Goal: Information Seeking & Learning: Learn about a topic

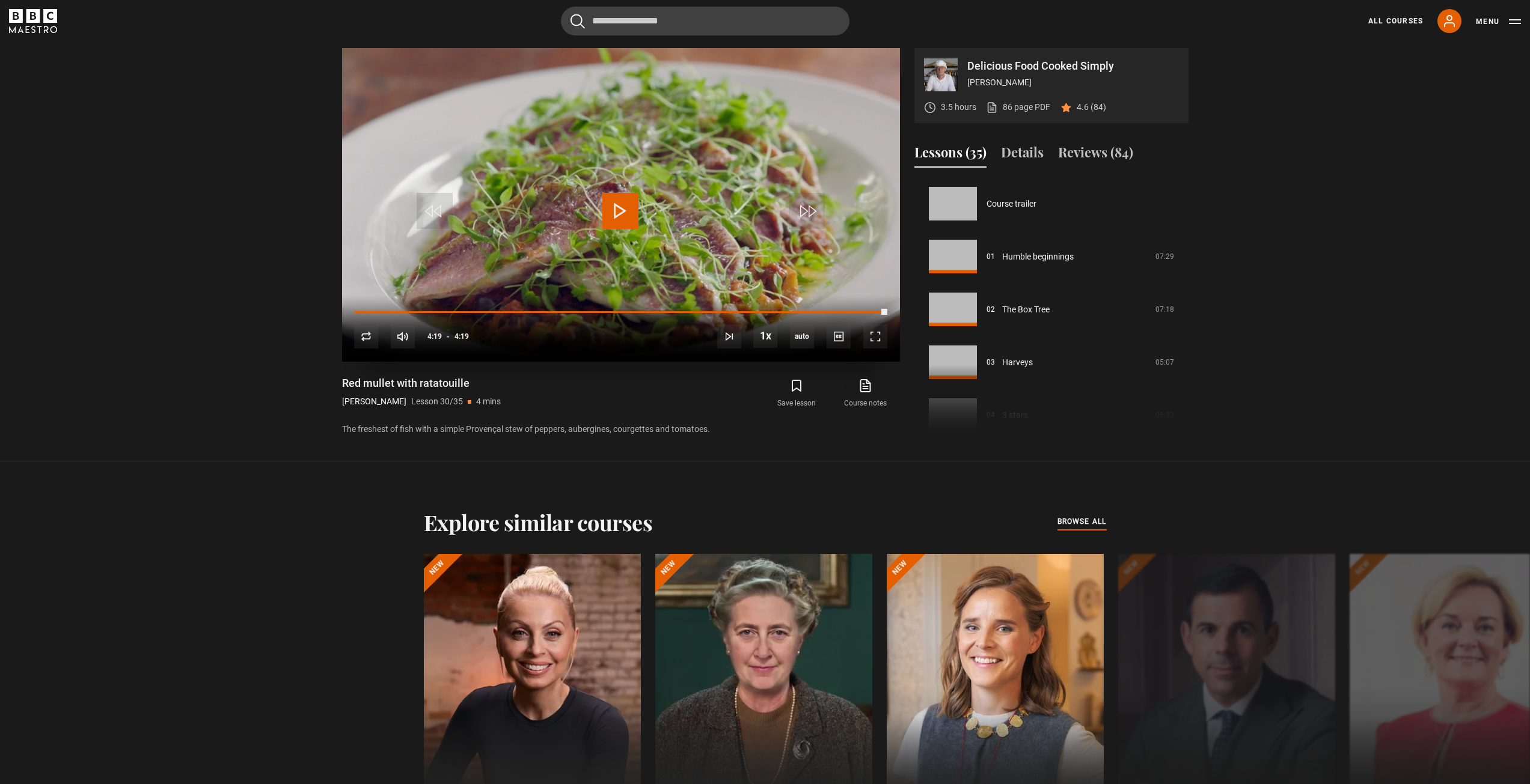
scroll to position [1533, 0]
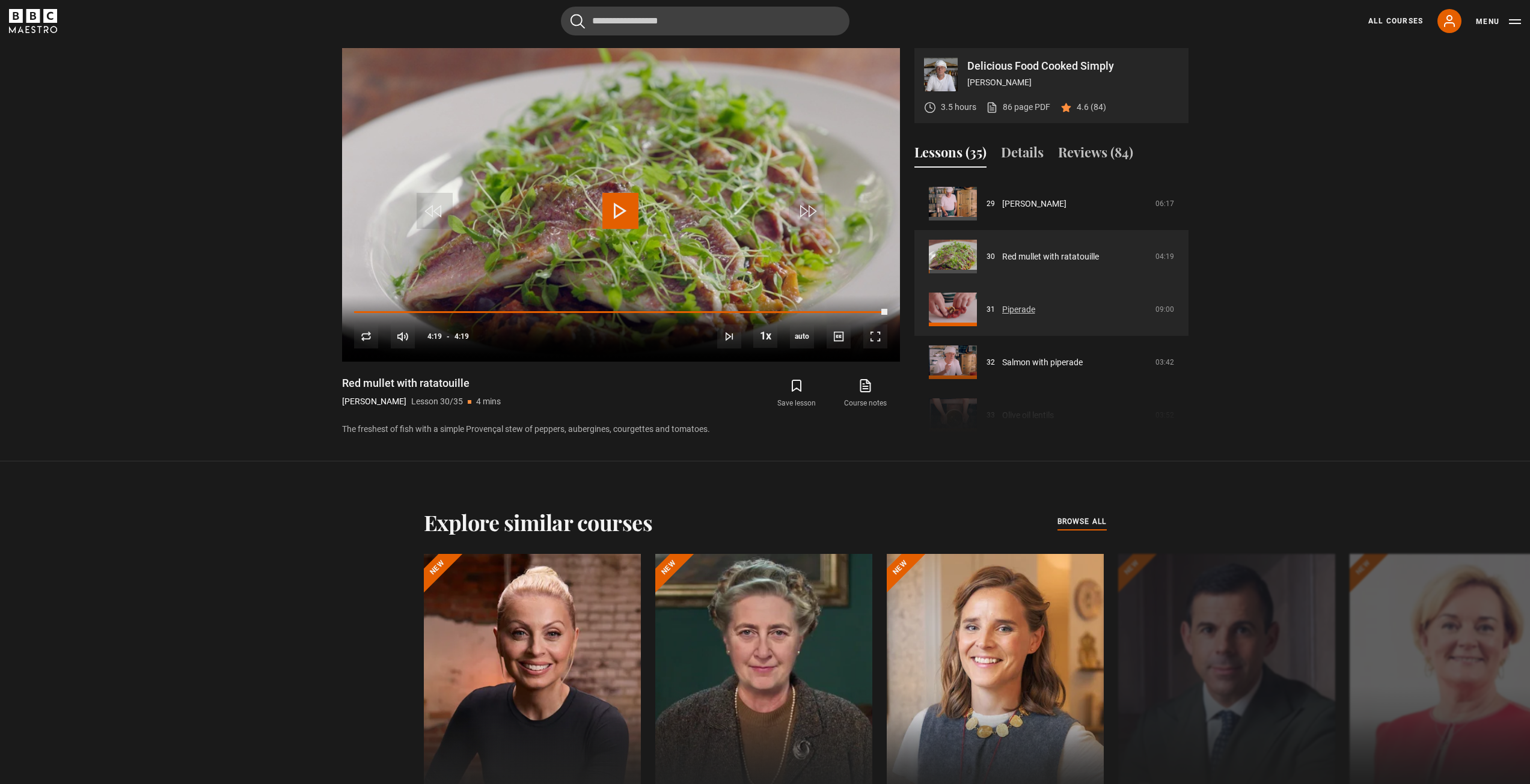
click at [1035, 303] on link "Piperade" at bounding box center [1019, 310] width 33 height 13
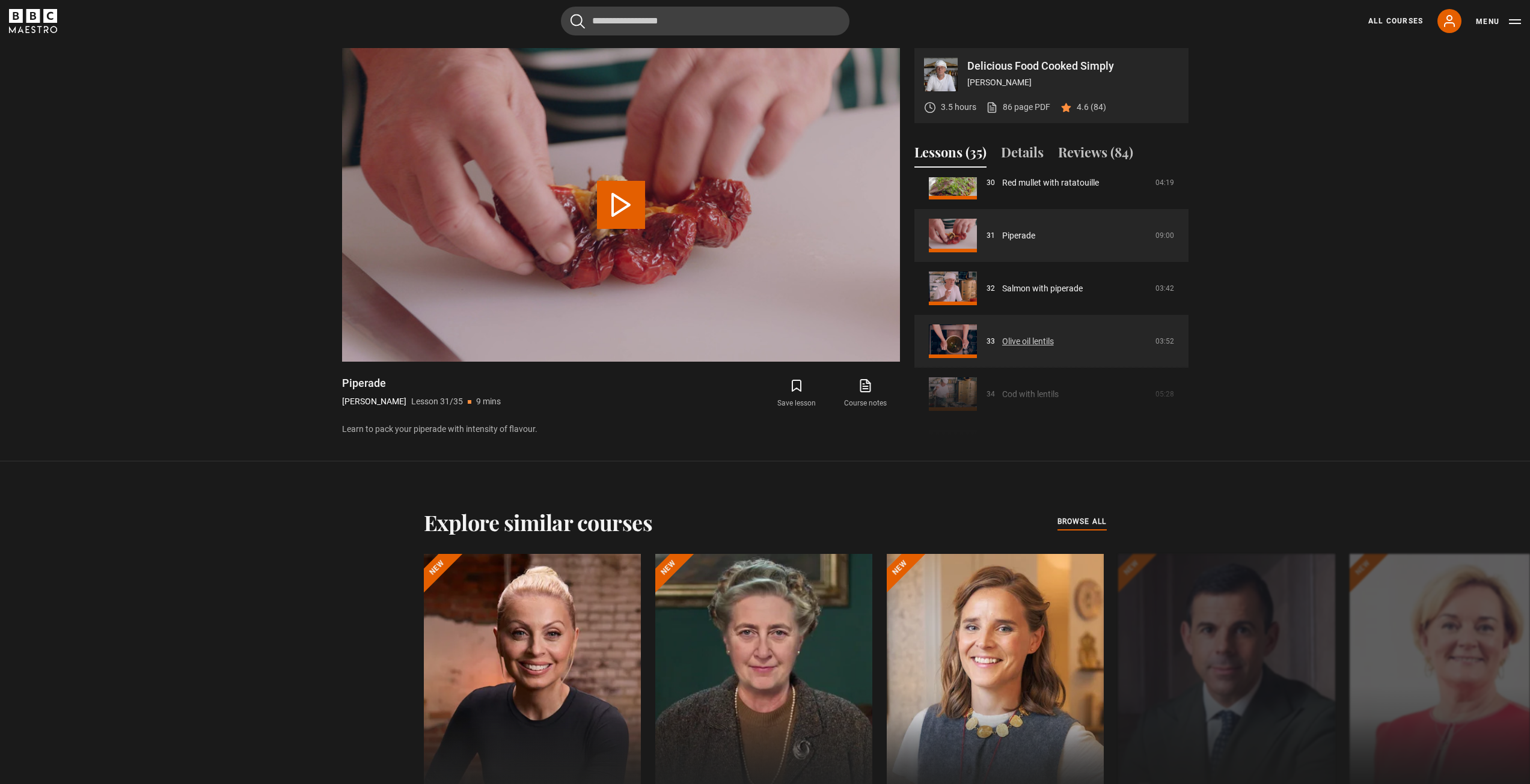
scroll to position [1643, 0]
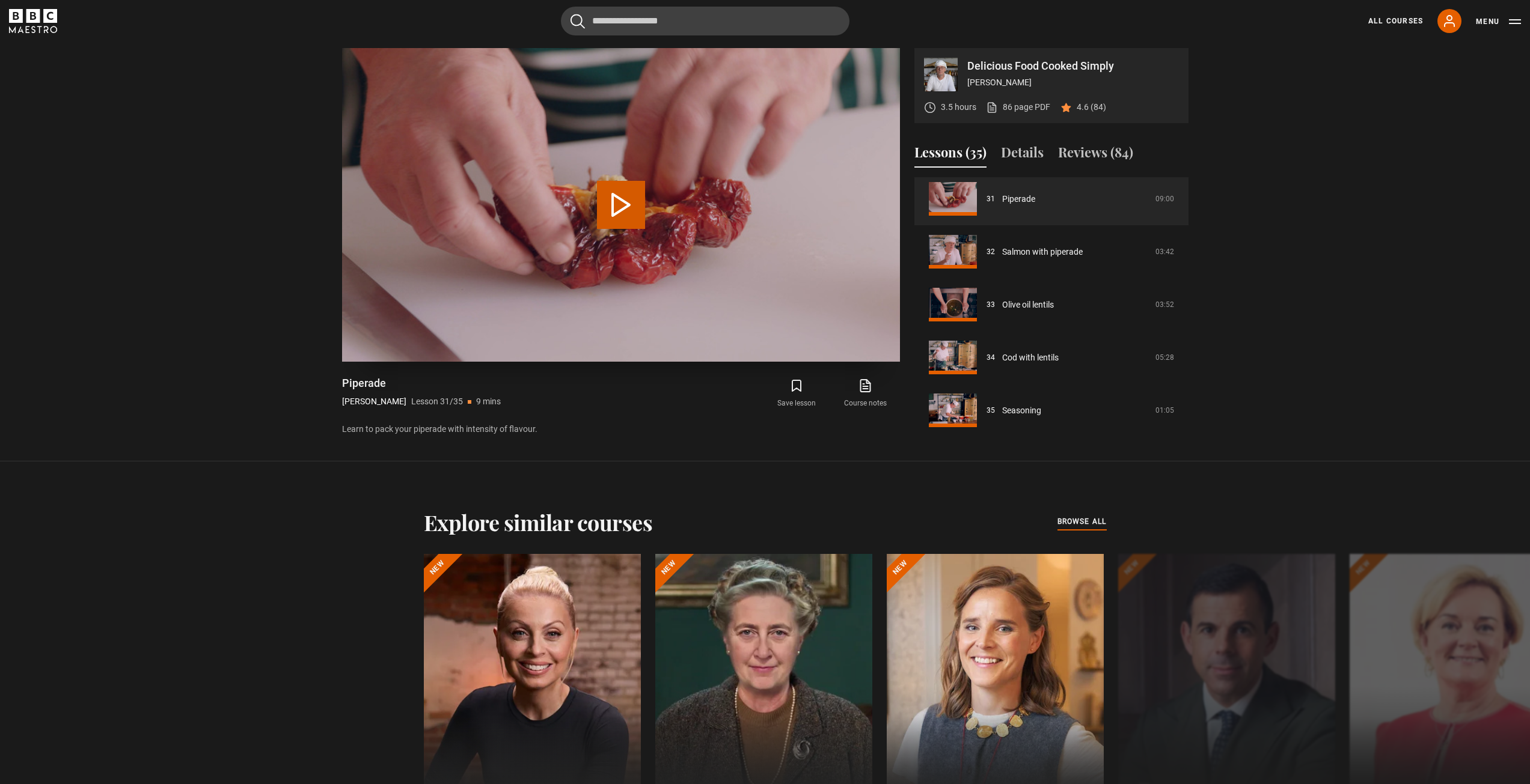
click at [627, 206] on button "Play Lesson Piperade" at bounding box center [621, 205] width 48 height 48
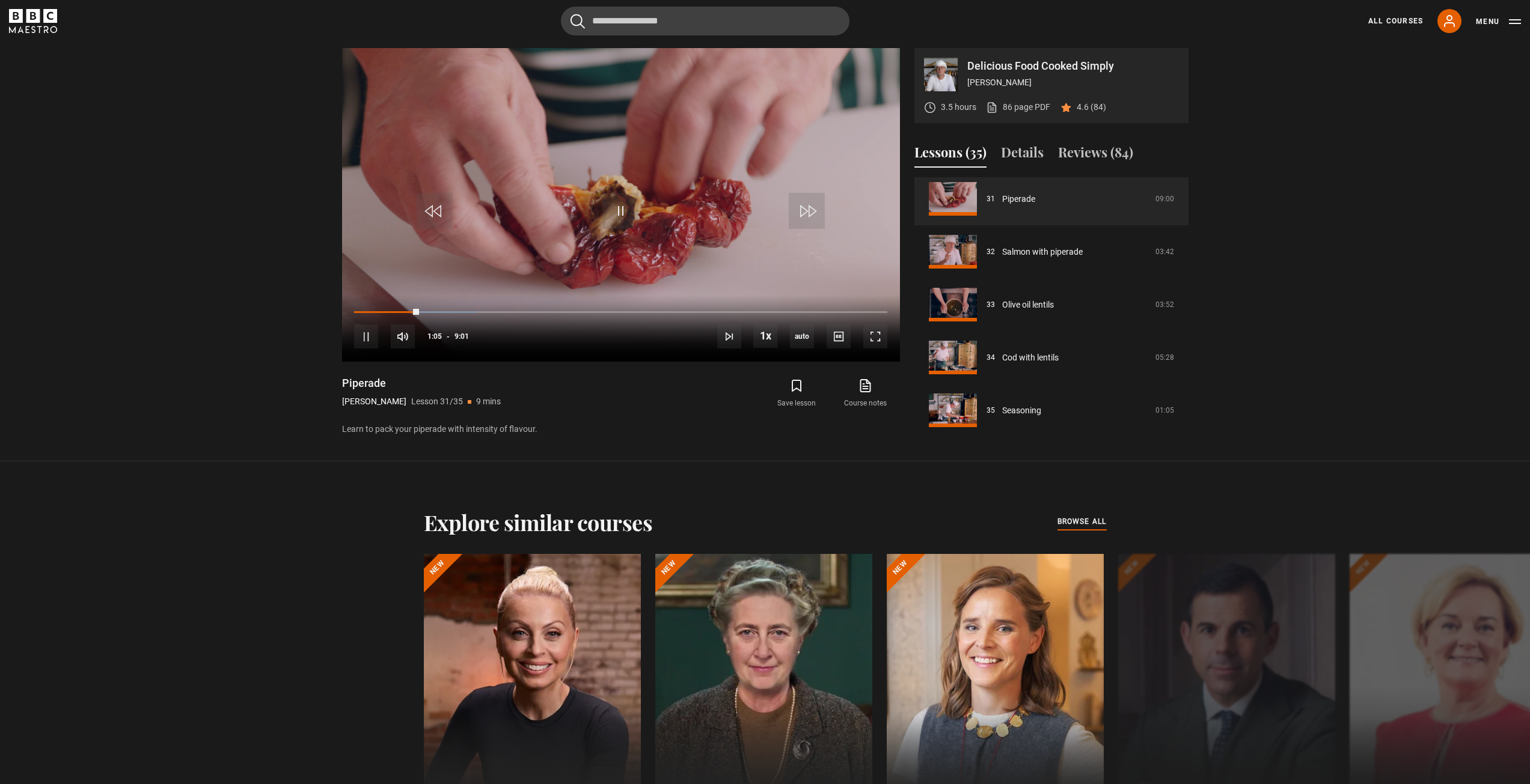
click at [311, 97] on section "Delicious Food Cooked Simply Marco Pierre White 3.5 hours 86 page PDF (opens in…" at bounding box center [765, 230] width 1530 height 462
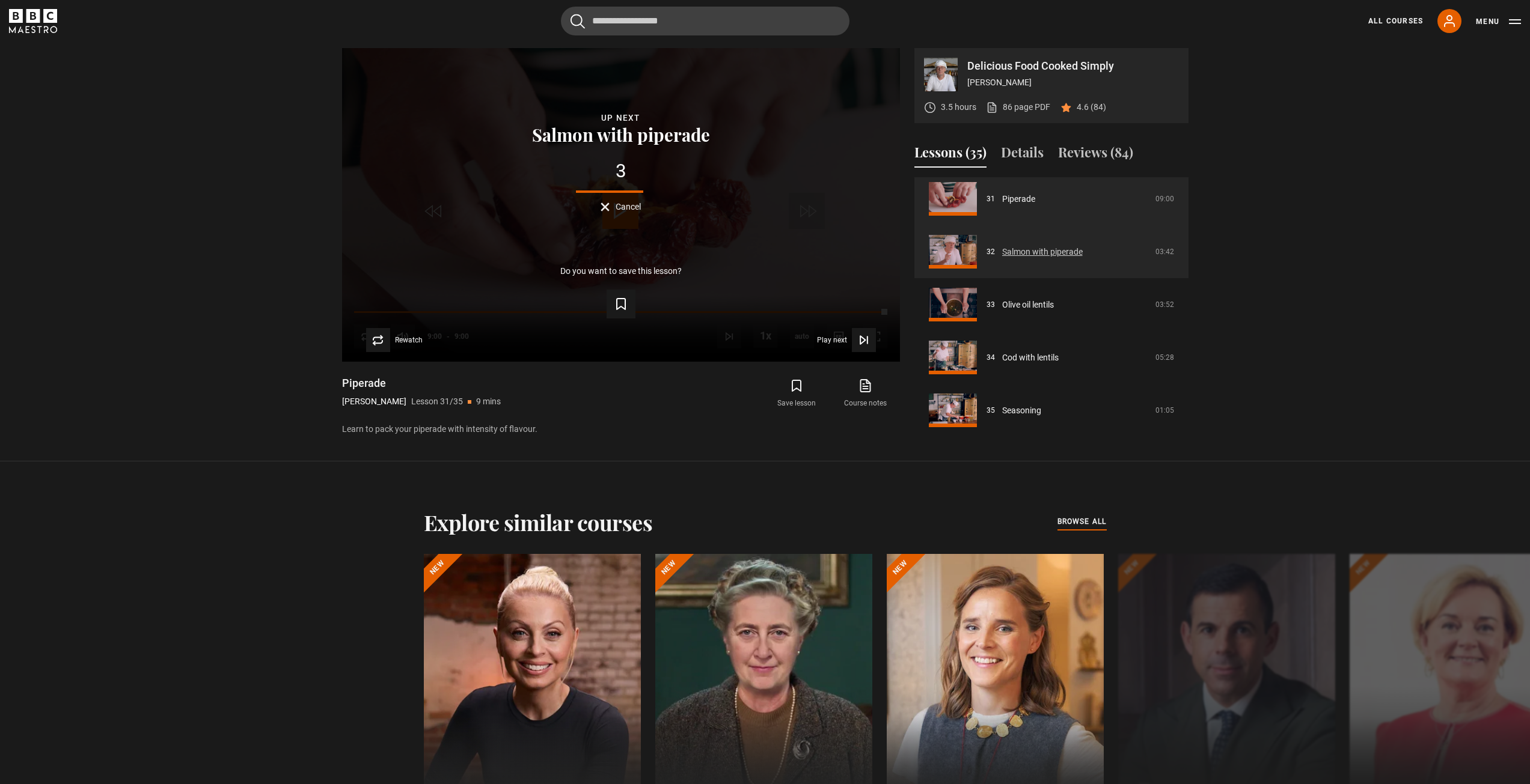
click at [1030, 257] on link "Salmon with piperade" at bounding box center [1042, 252] width 80 height 13
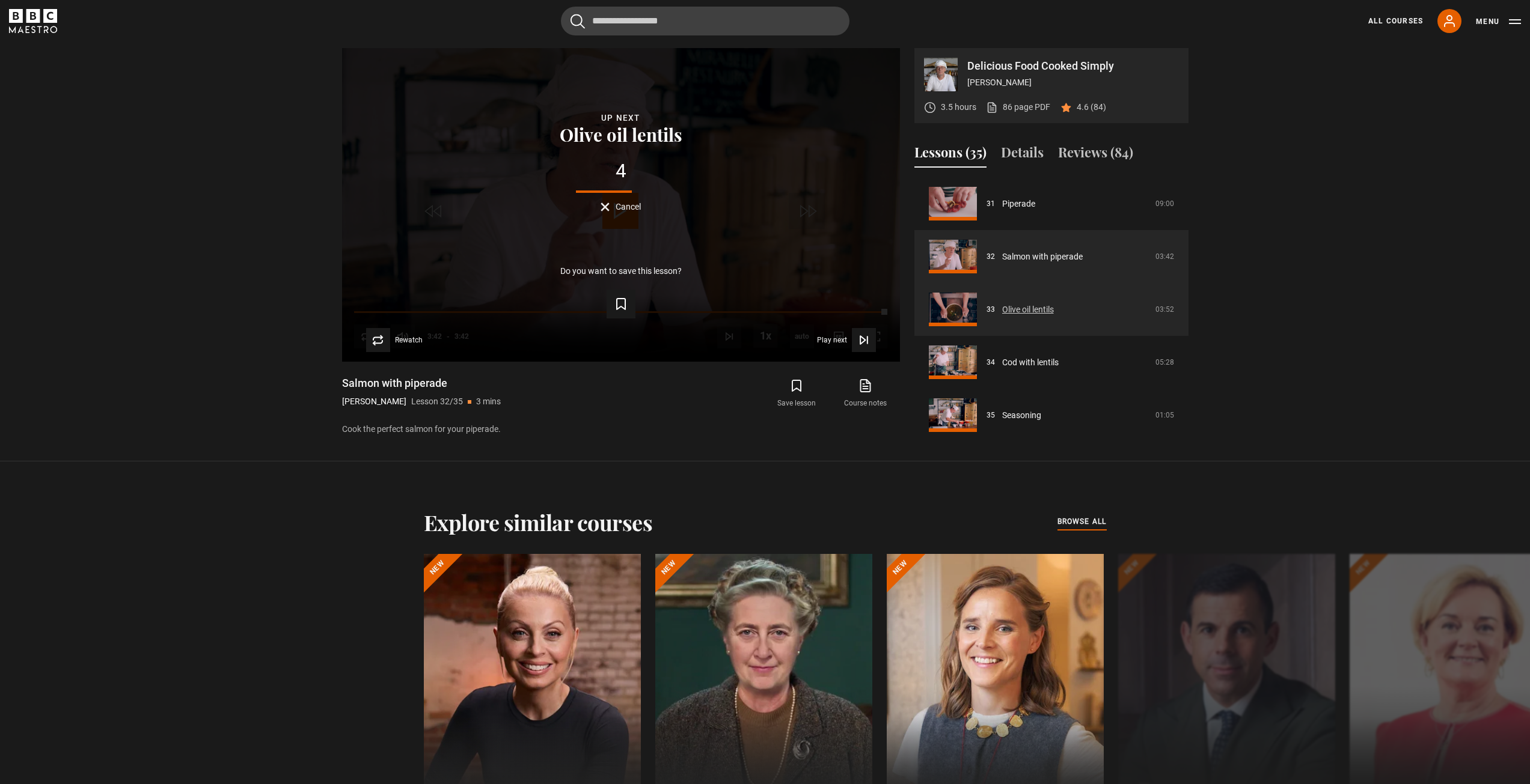
click at [1054, 316] on link "Olive oil lentils" at bounding box center [1028, 310] width 52 height 13
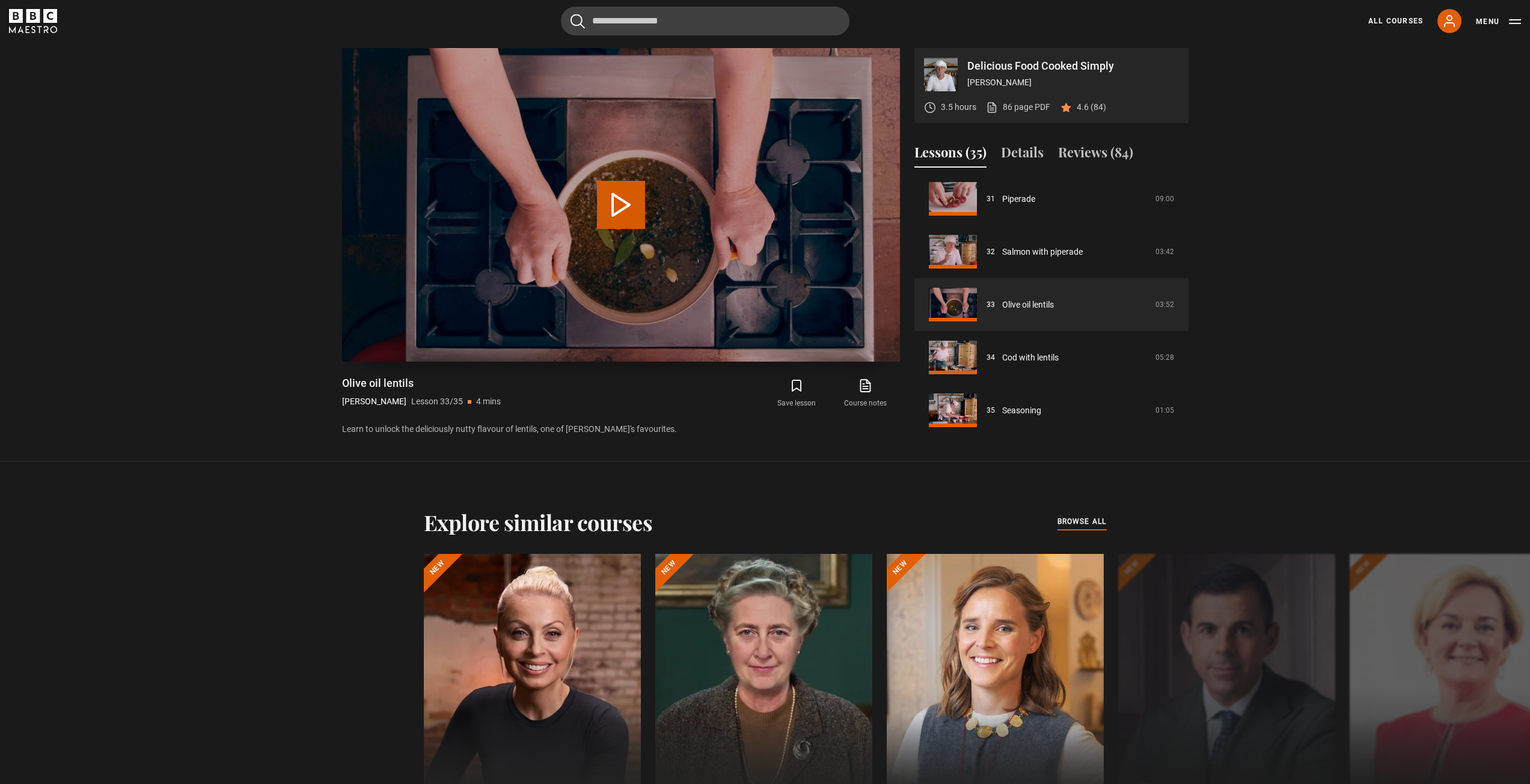
click at [628, 226] on button "Play Lesson Olive oil lentils" at bounding box center [621, 205] width 48 height 48
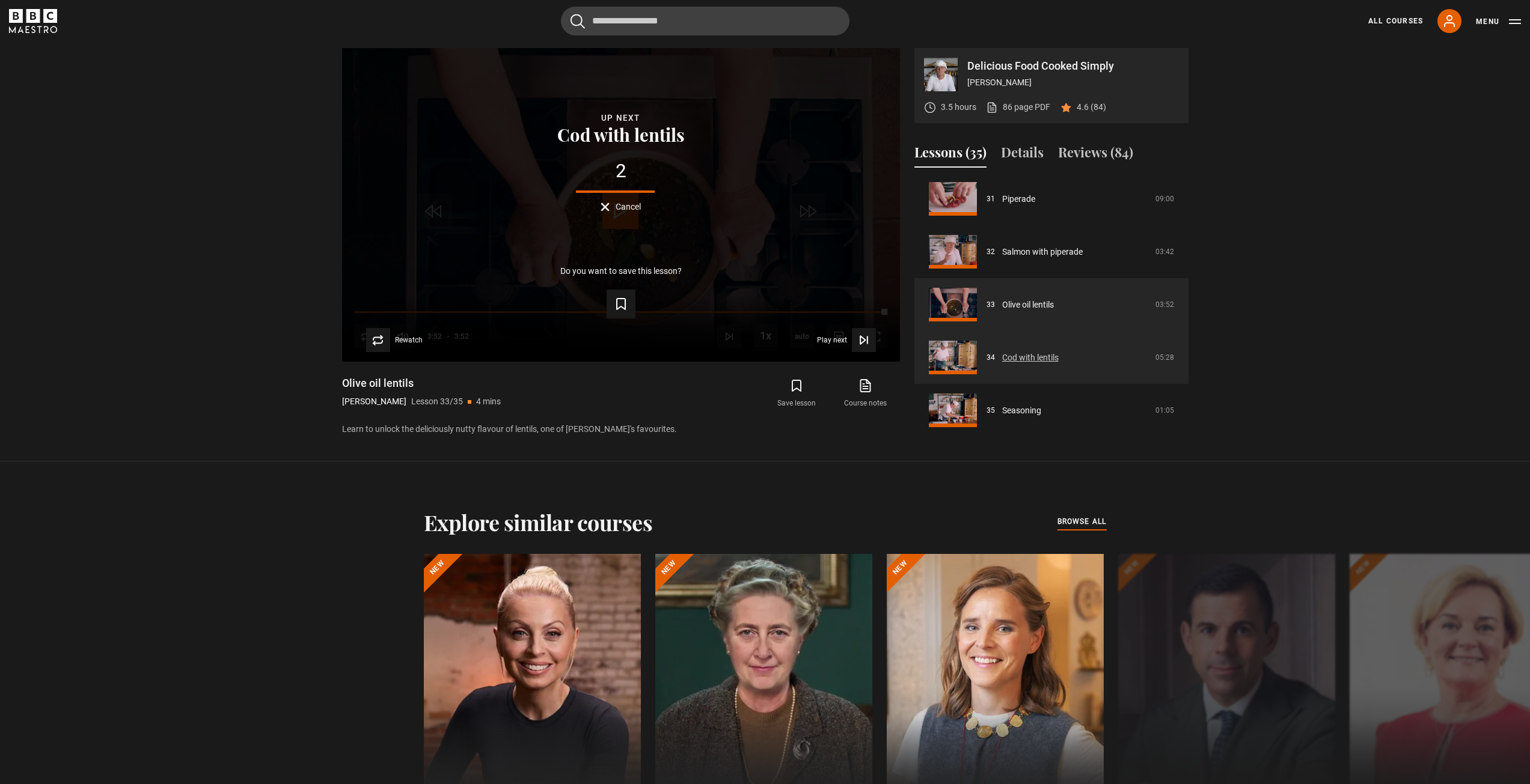
click at [1006, 351] on link "Cod with lentils" at bounding box center [1030, 357] width 56 height 13
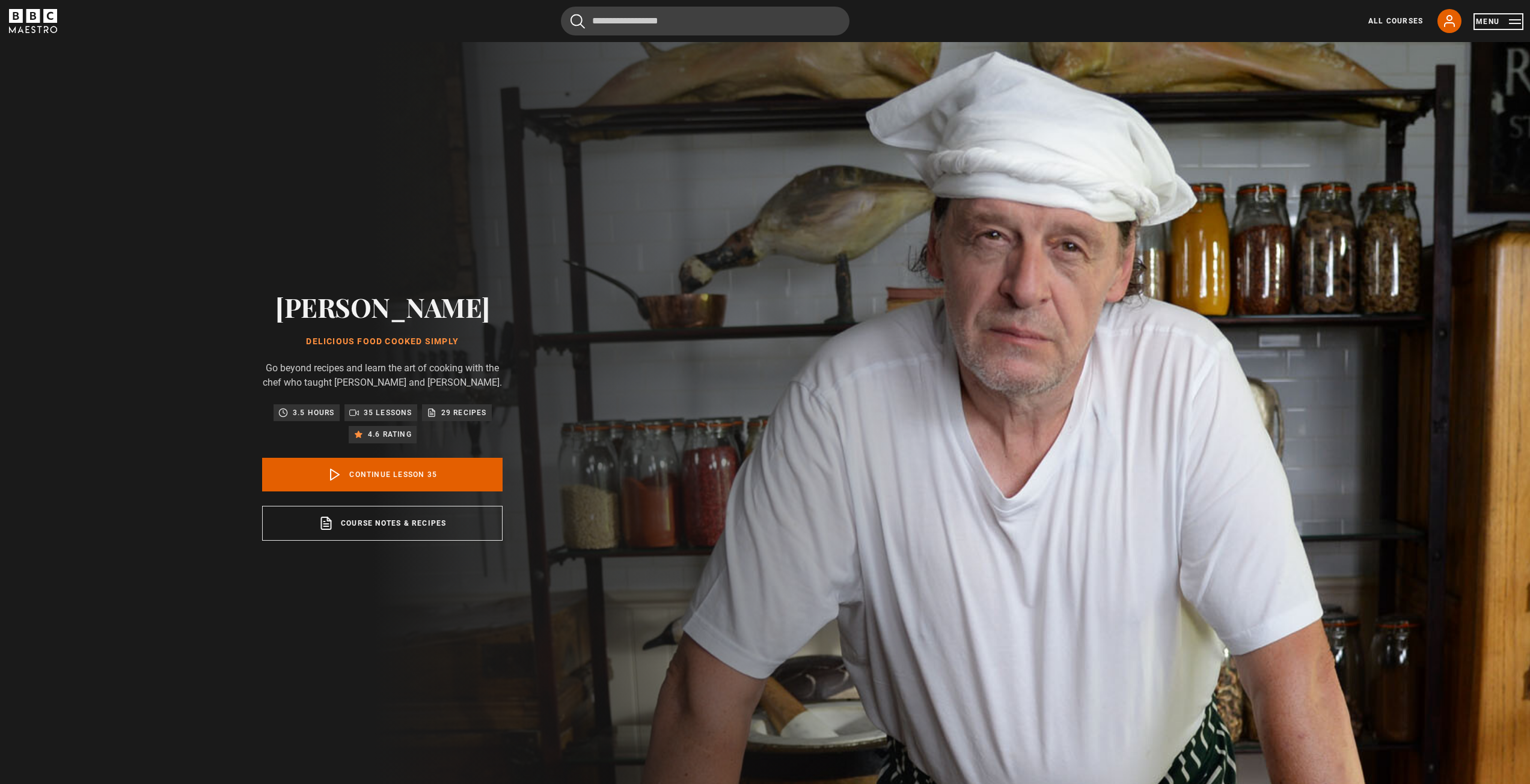
click at [1519, 24] on button "Menu" at bounding box center [1498, 21] width 45 height 12
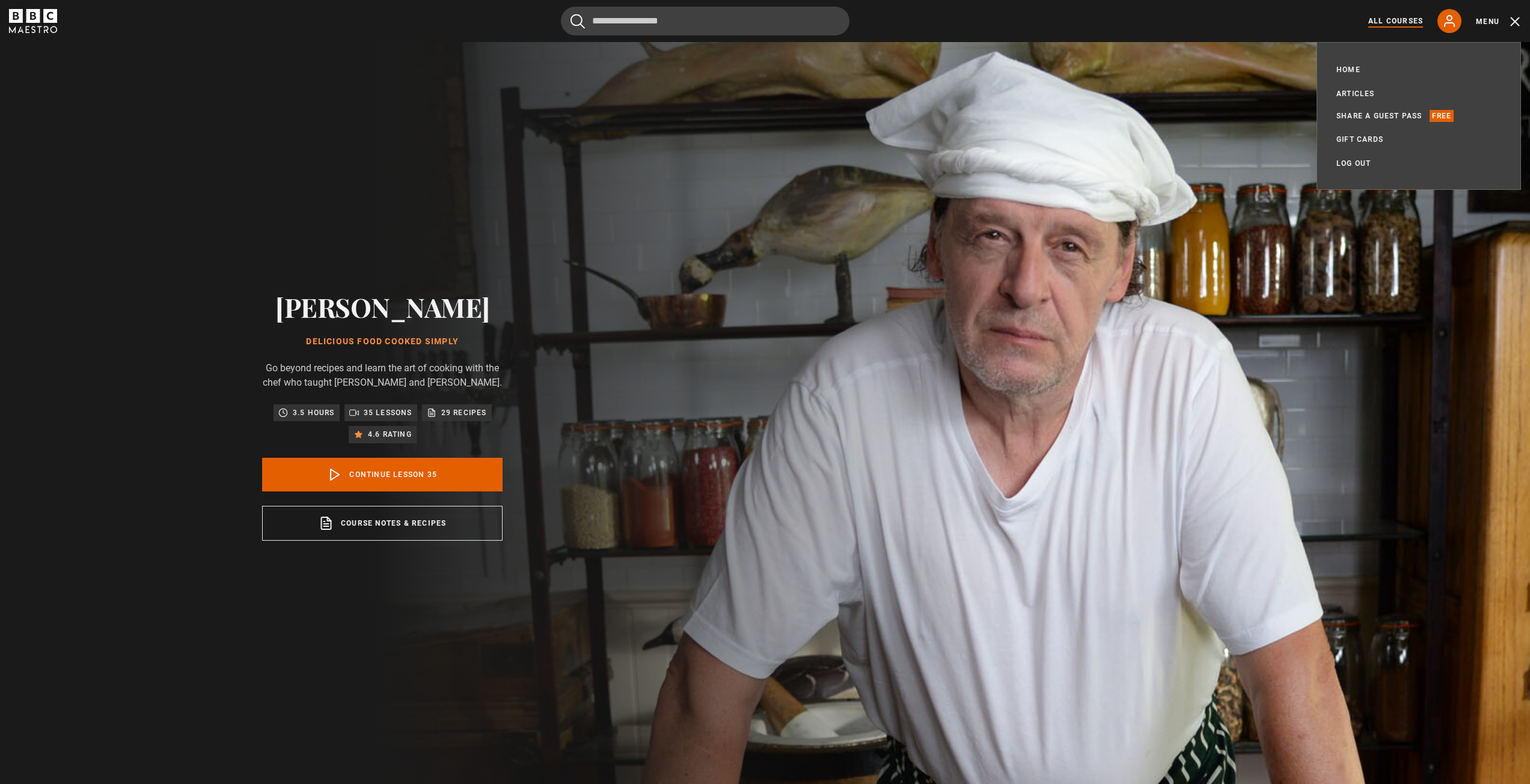
click at [1402, 23] on link "All Courses" at bounding box center [1395, 21] width 55 height 11
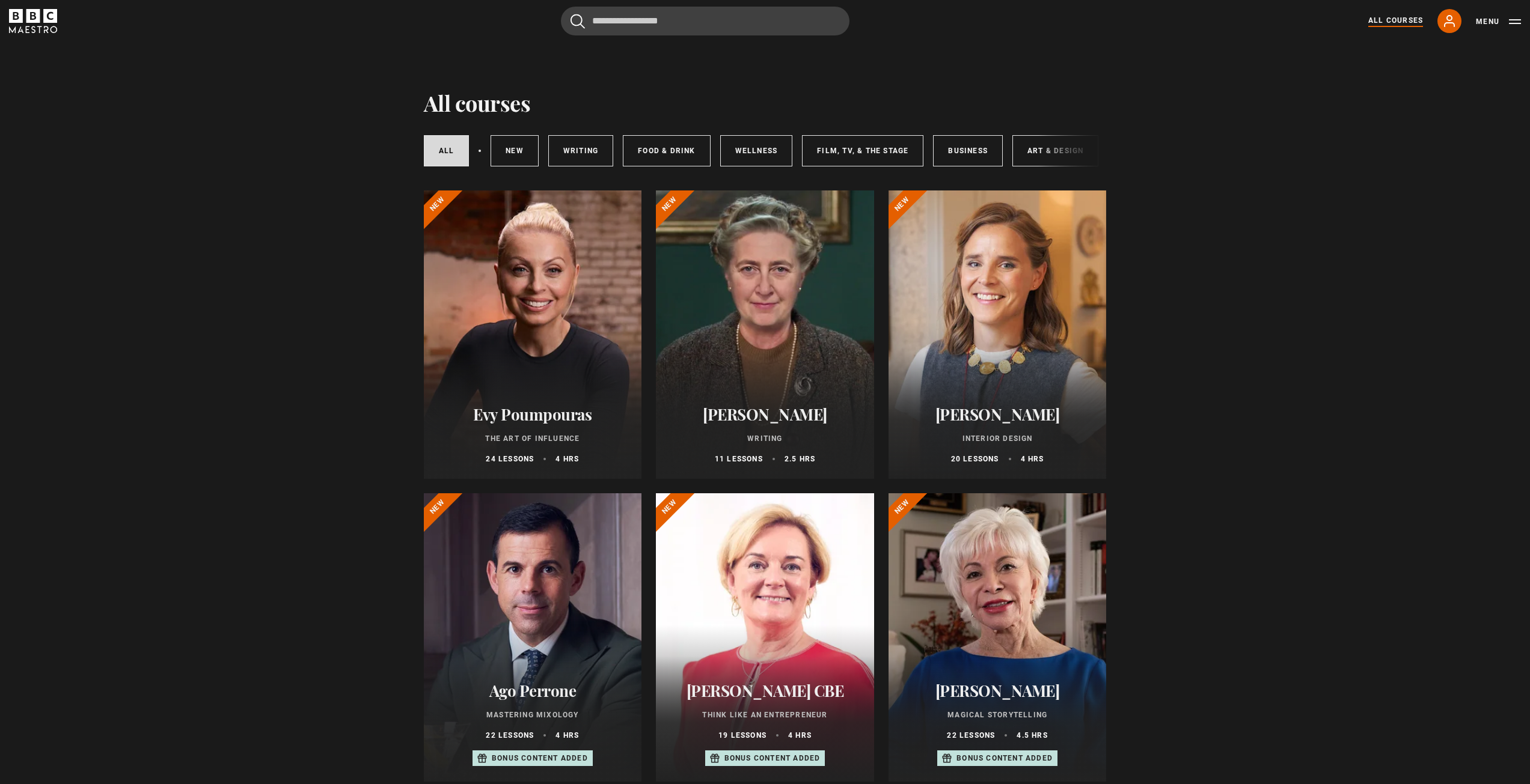
click at [783, 349] on div at bounding box center [765, 334] width 219 height 288
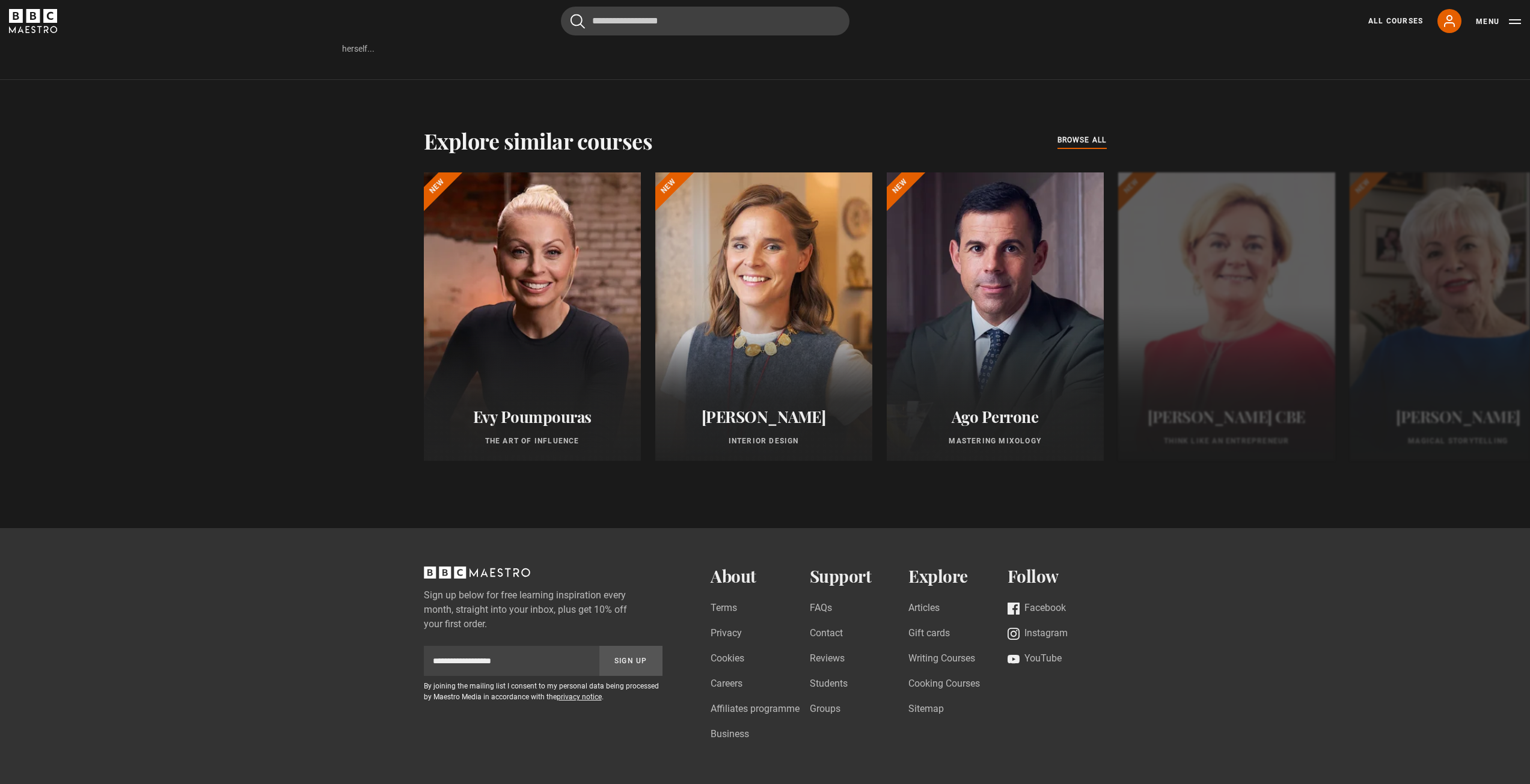
scroll to position [1201, 0]
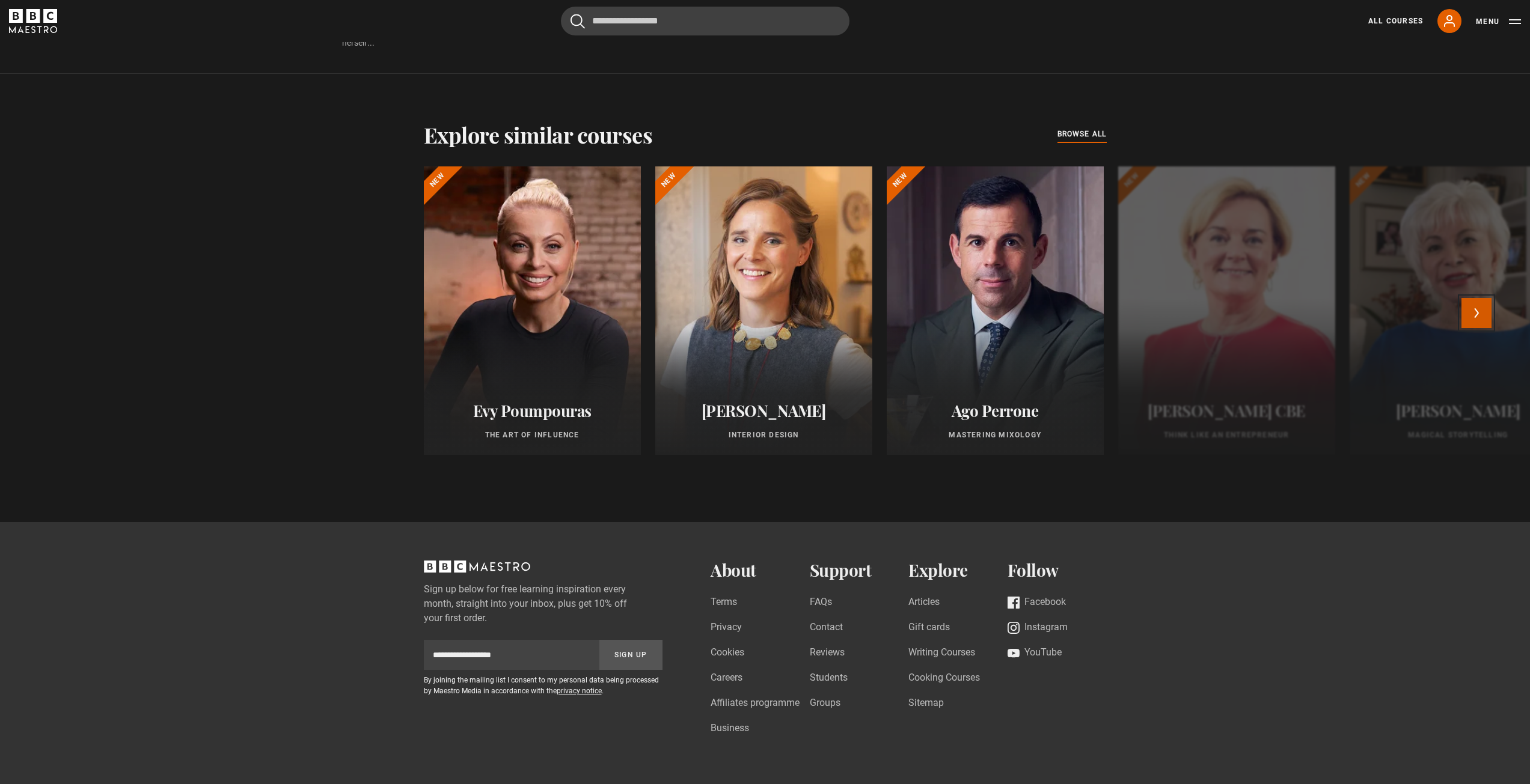
click at [1475, 311] on button "Next" at bounding box center [1476, 313] width 30 height 30
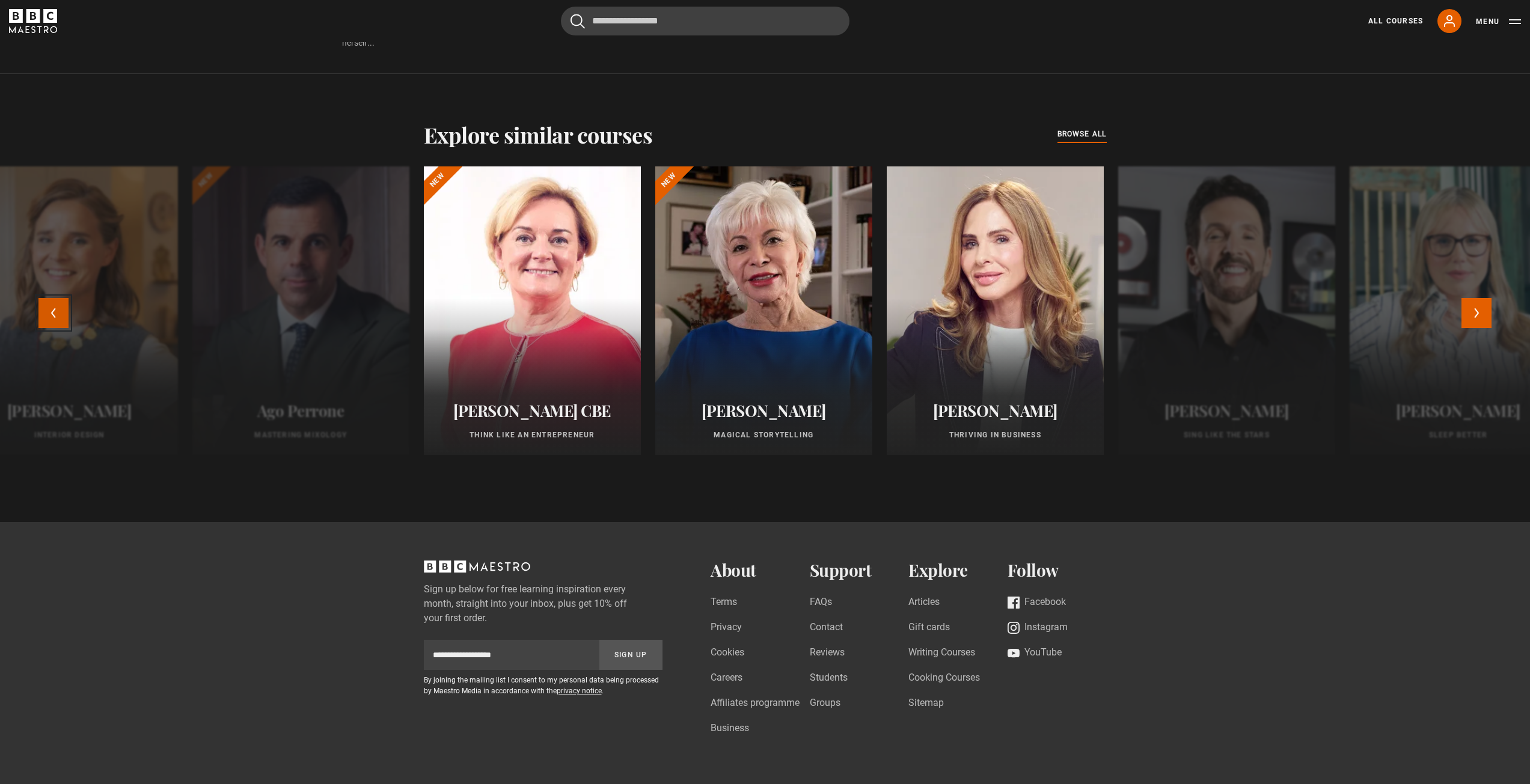
click at [45, 311] on button "Previous" at bounding box center [53, 313] width 30 height 30
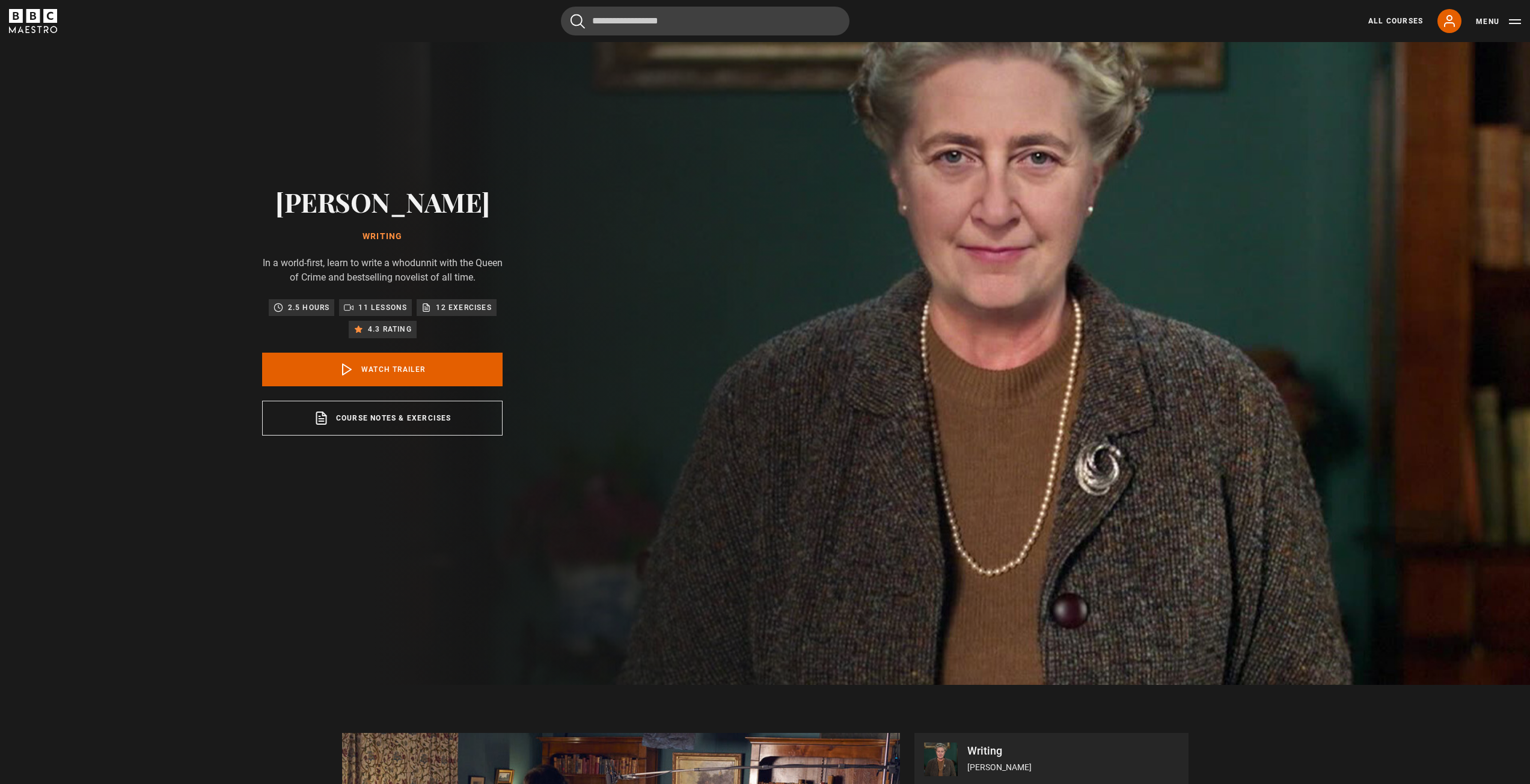
scroll to position [0, 0]
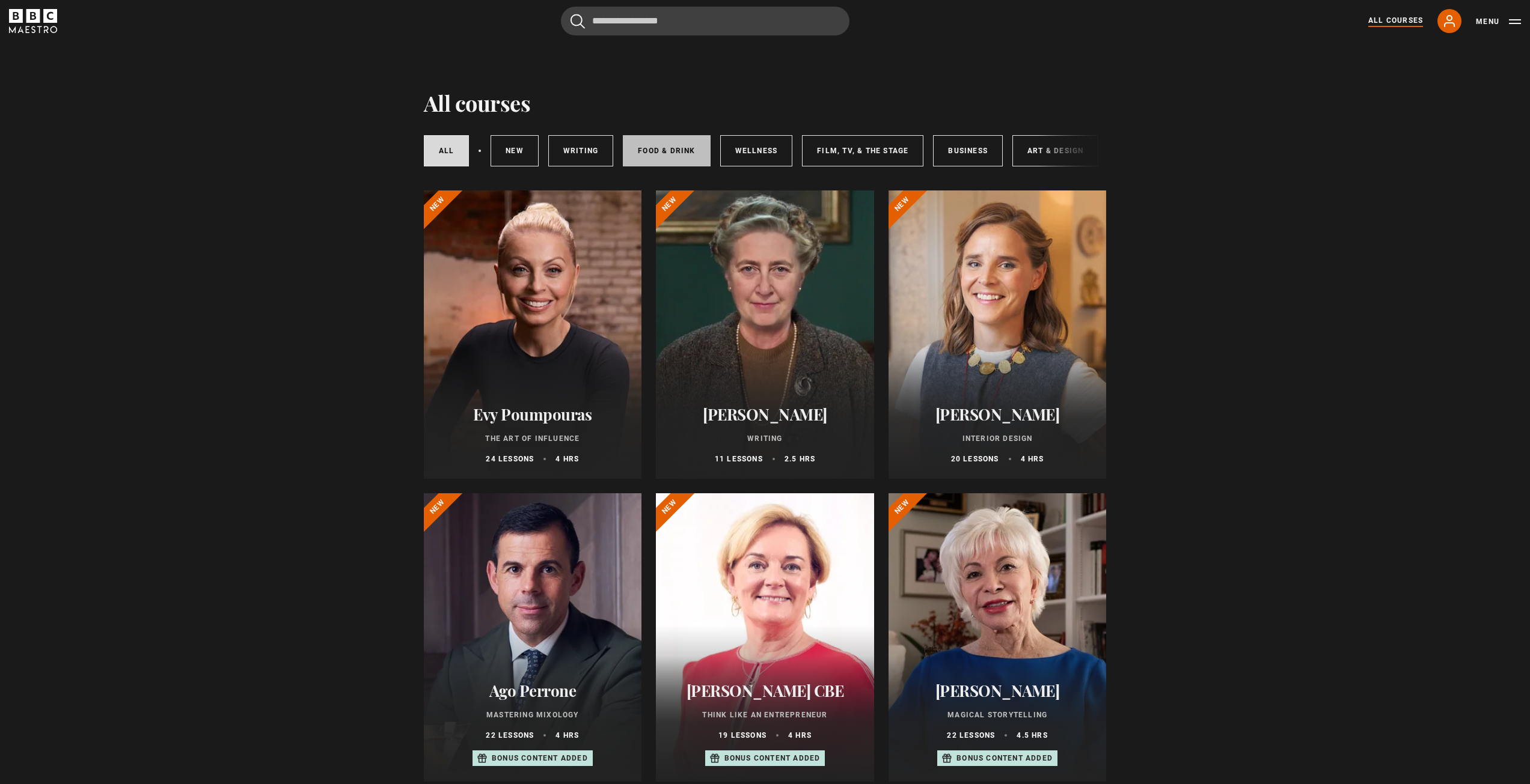
click at [662, 156] on link "Food & Drink" at bounding box center [666, 150] width 87 height 31
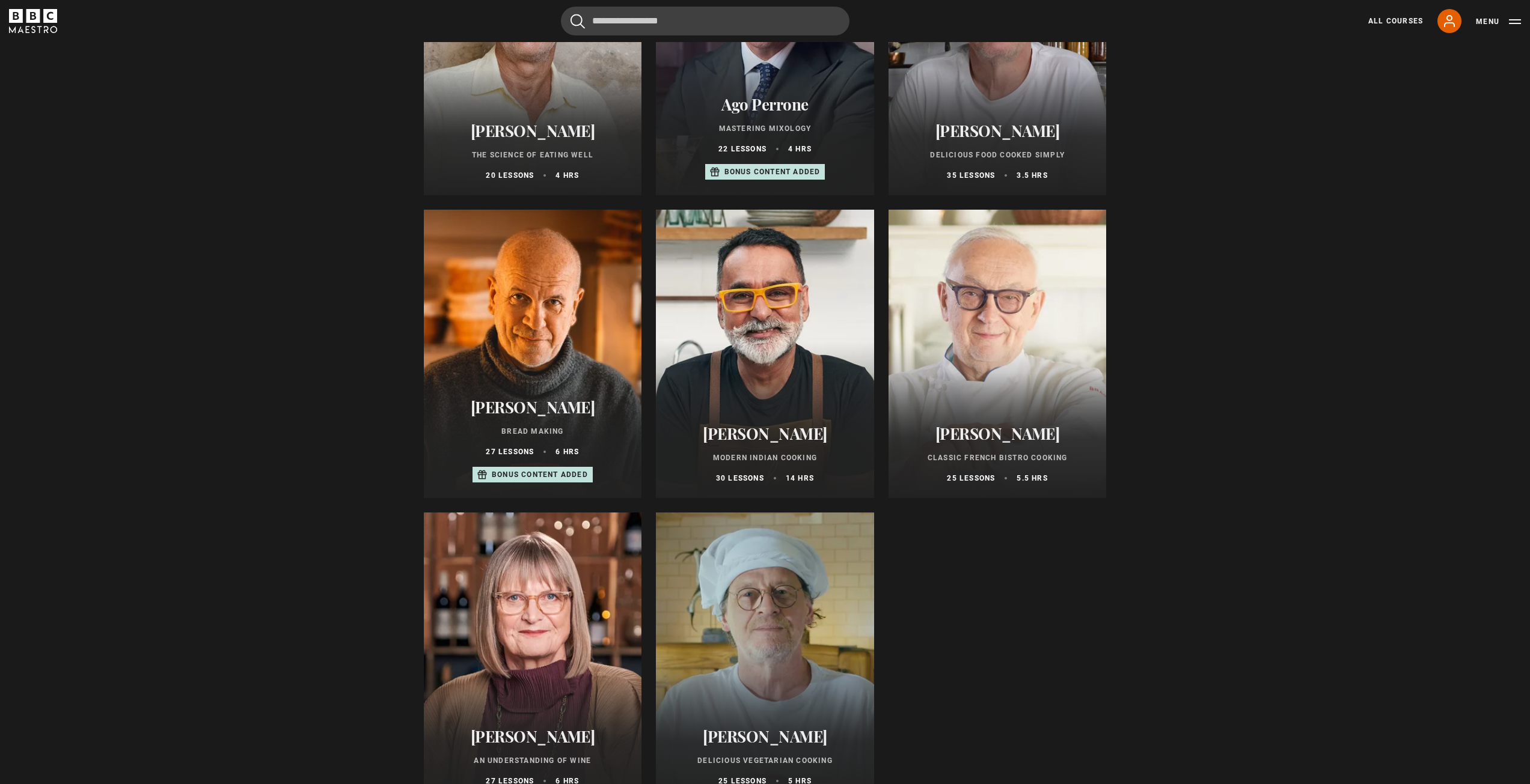
scroll to position [300, 0]
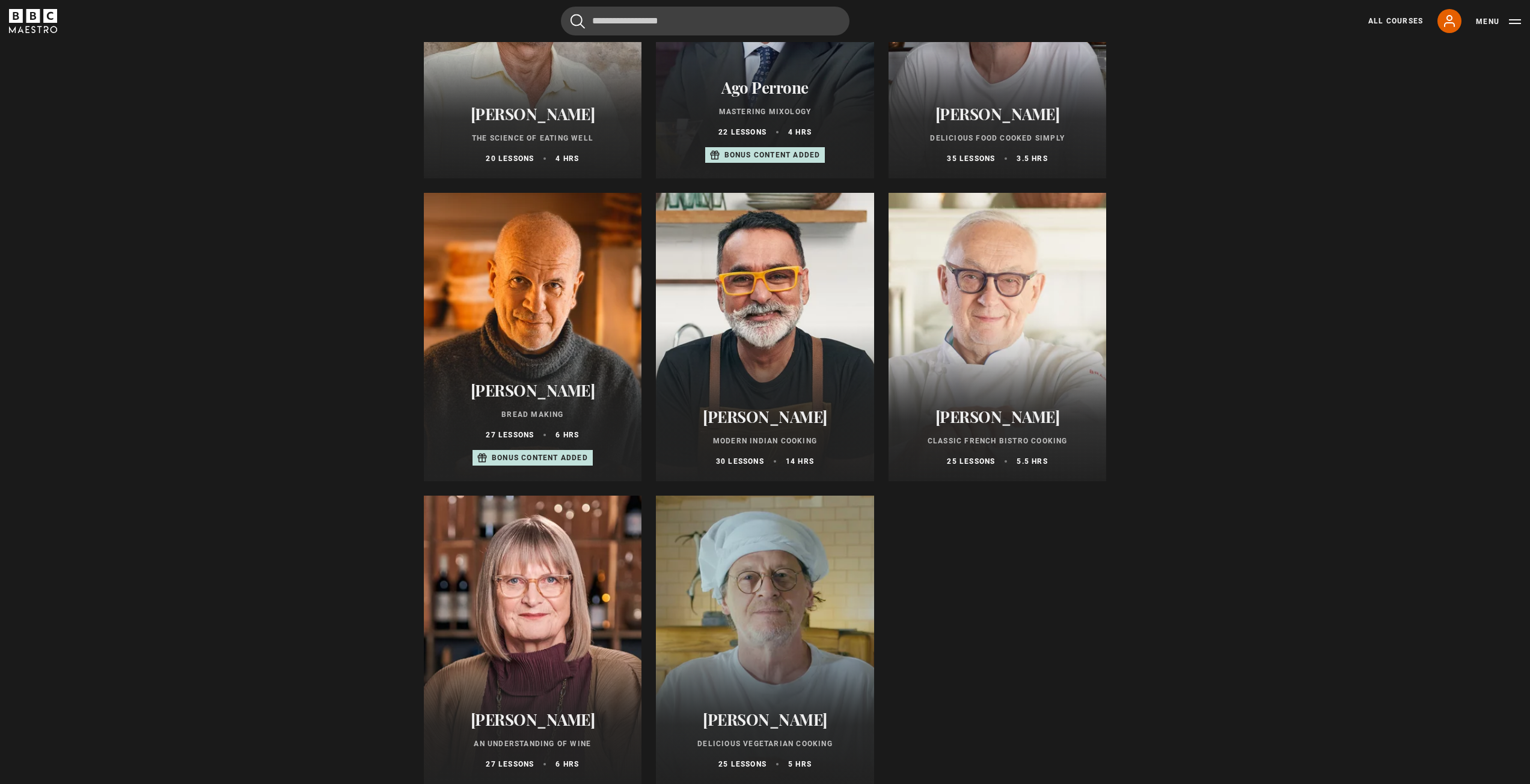
click at [762, 600] on div at bounding box center [765, 639] width 219 height 288
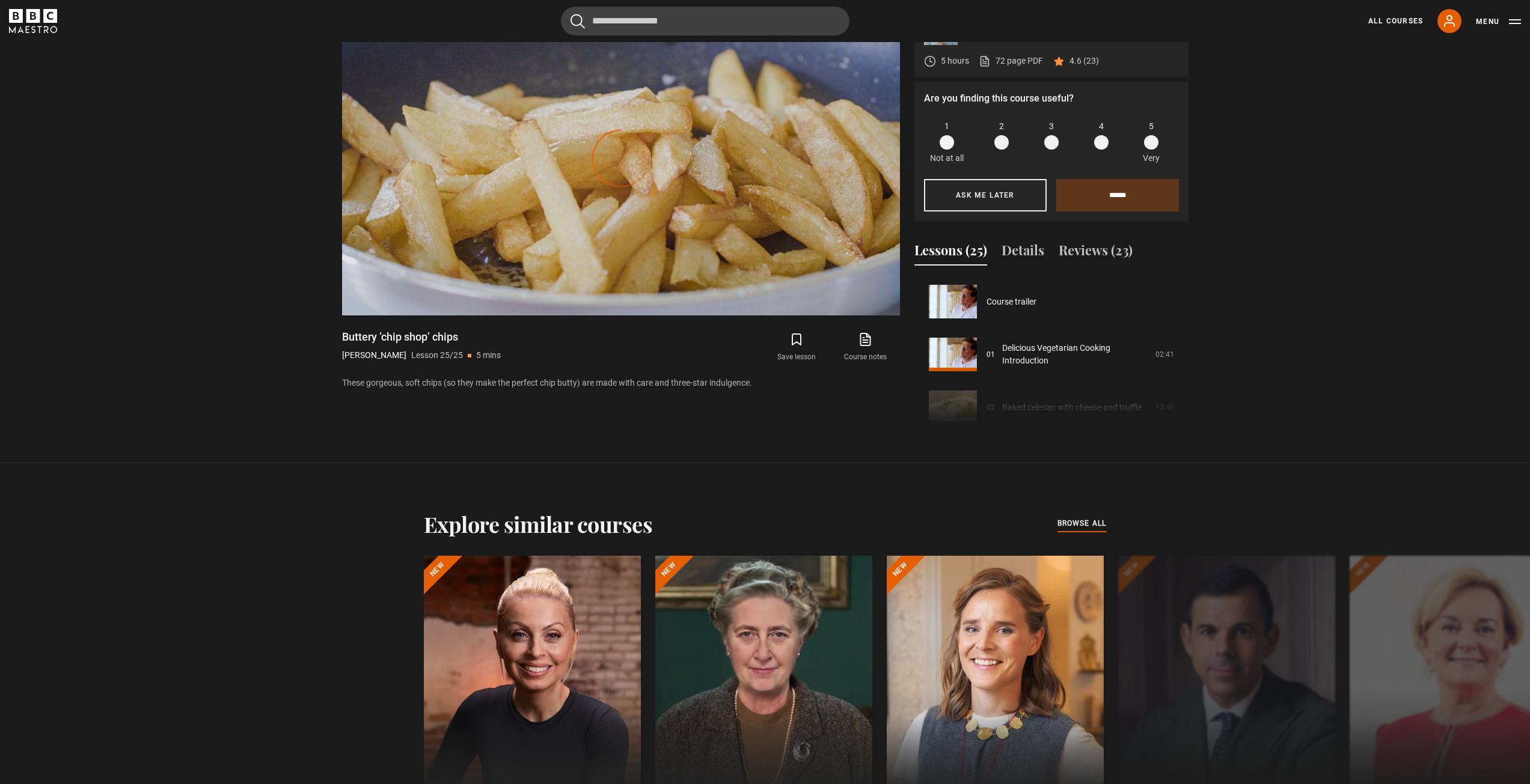
scroll to position [730, 0]
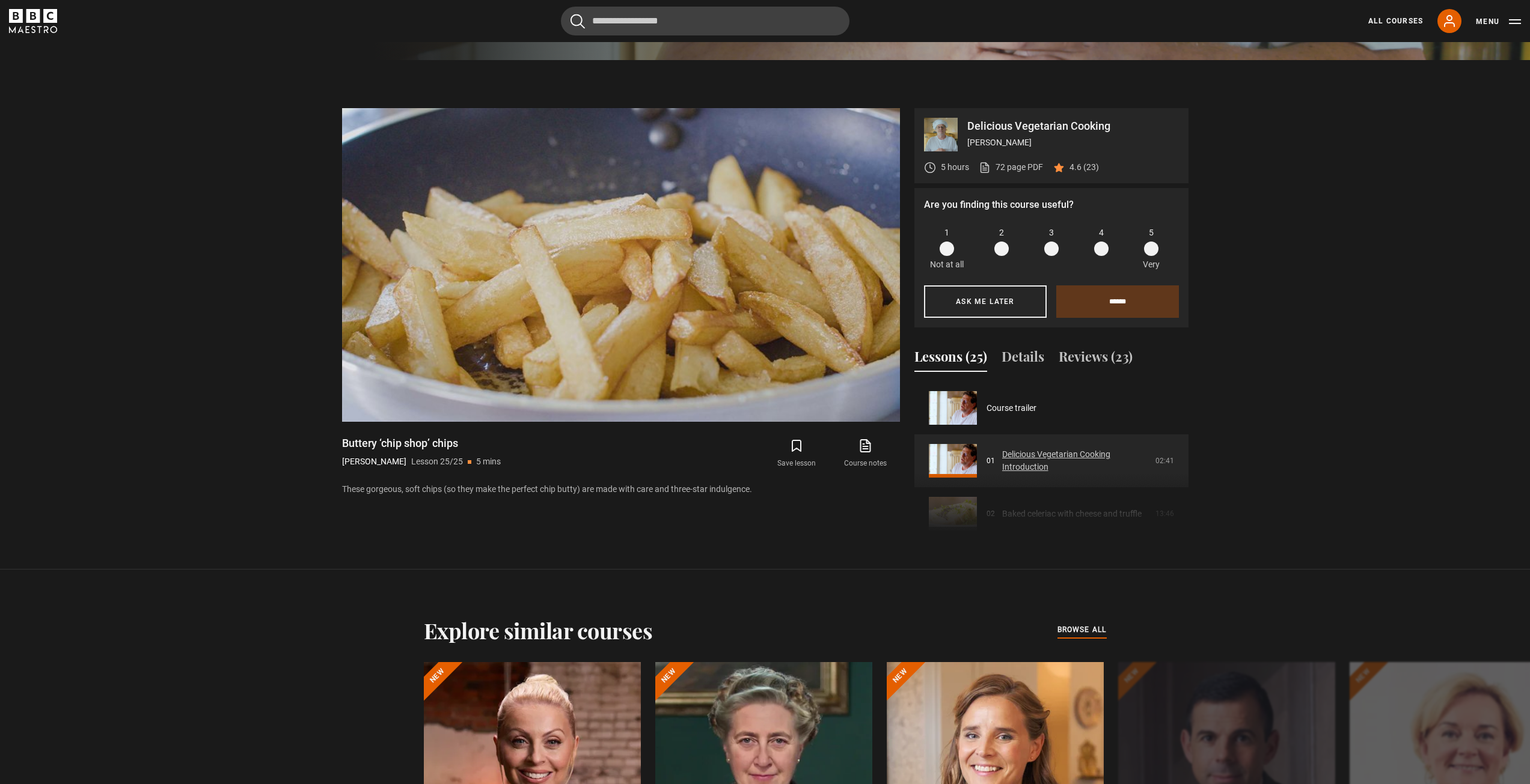
click at [1037, 451] on link "Delicious Vegetarian Cooking Introduction" at bounding box center [1075, 461] width 146 height 25
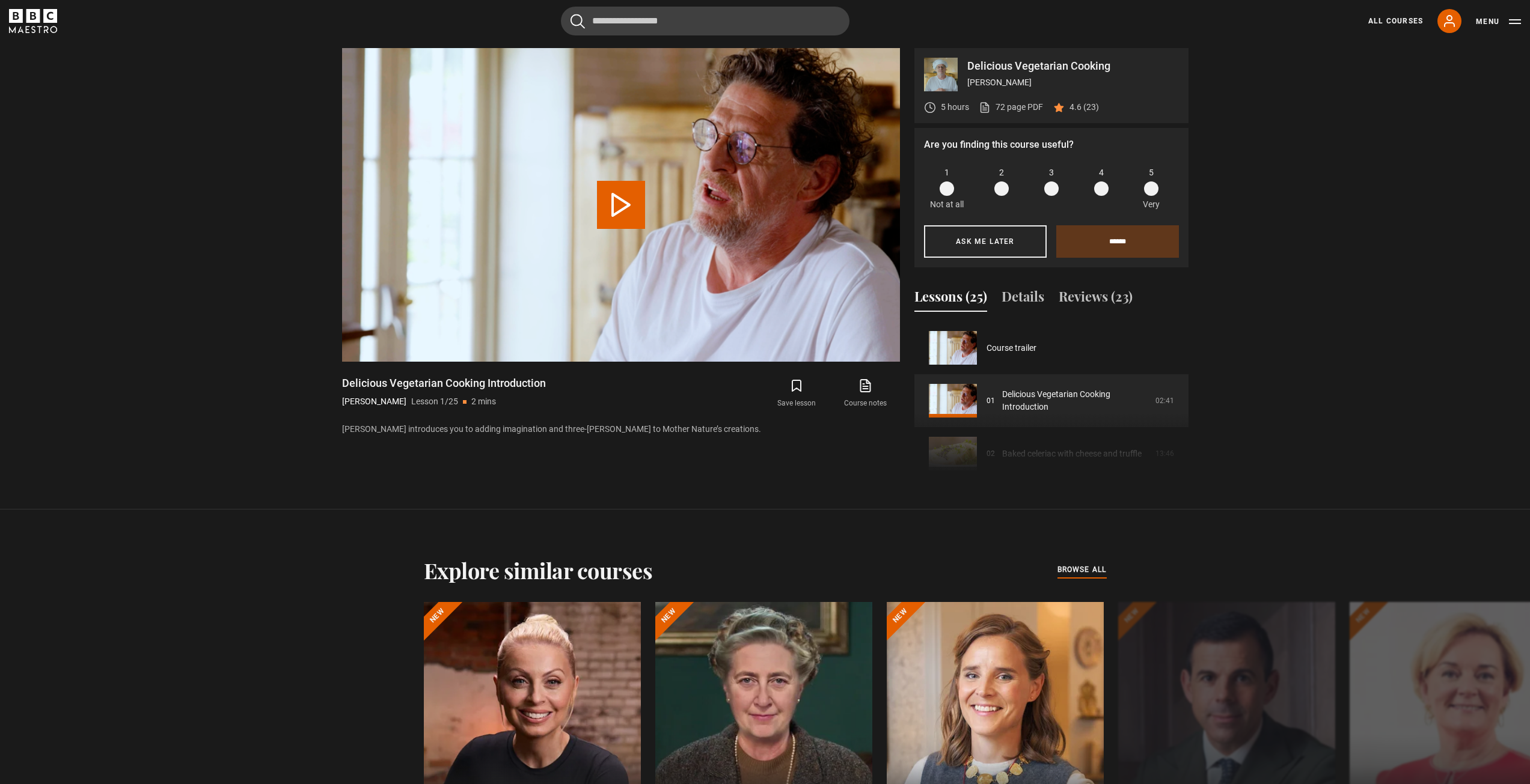
click at [1154, 189] on span at bounding box center [1151, 188] width 14 height 14
click at [1122, 245] on input "******" at bounding box center [1117, 241] width 122 height 33
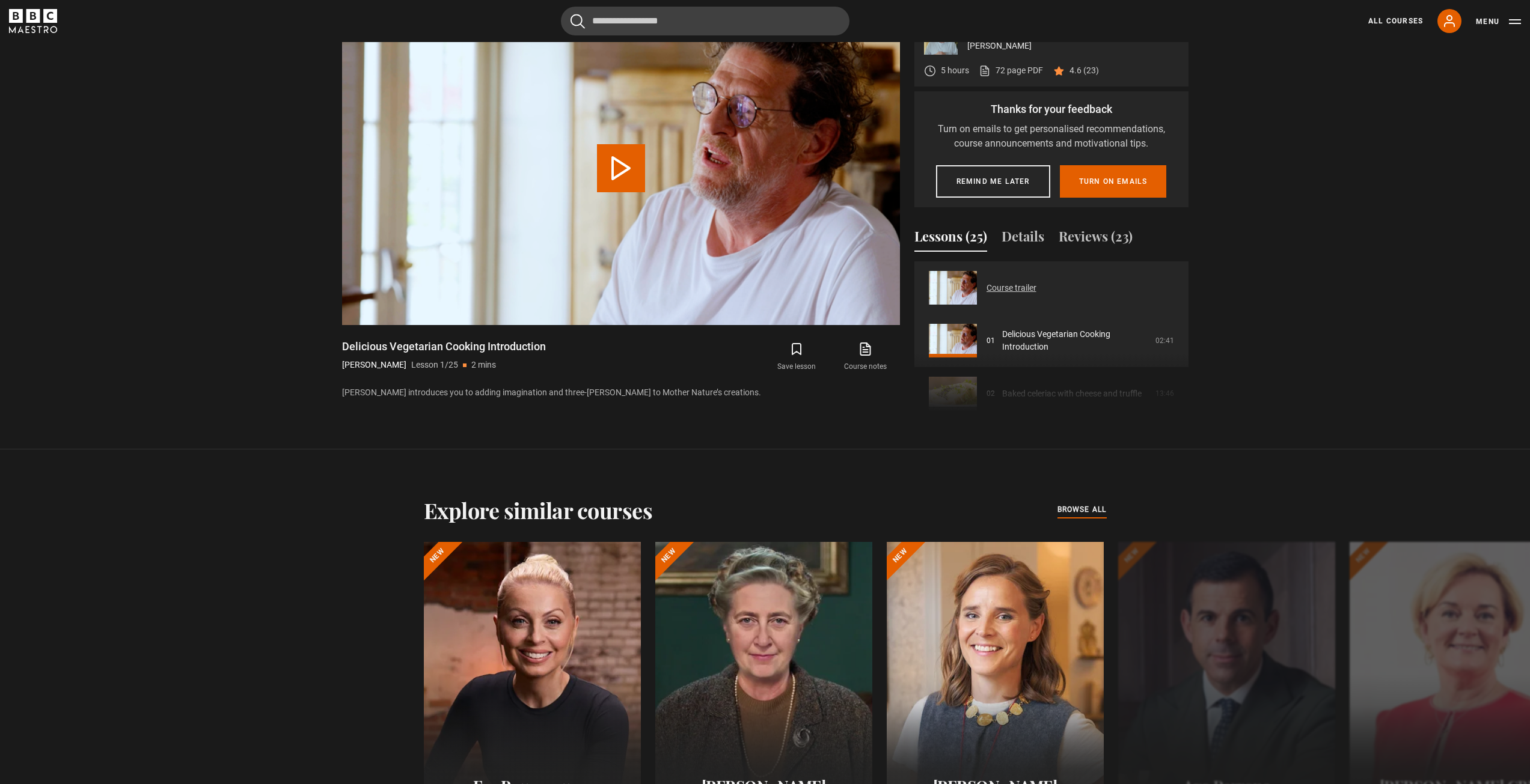
scroll to position [828, 0]
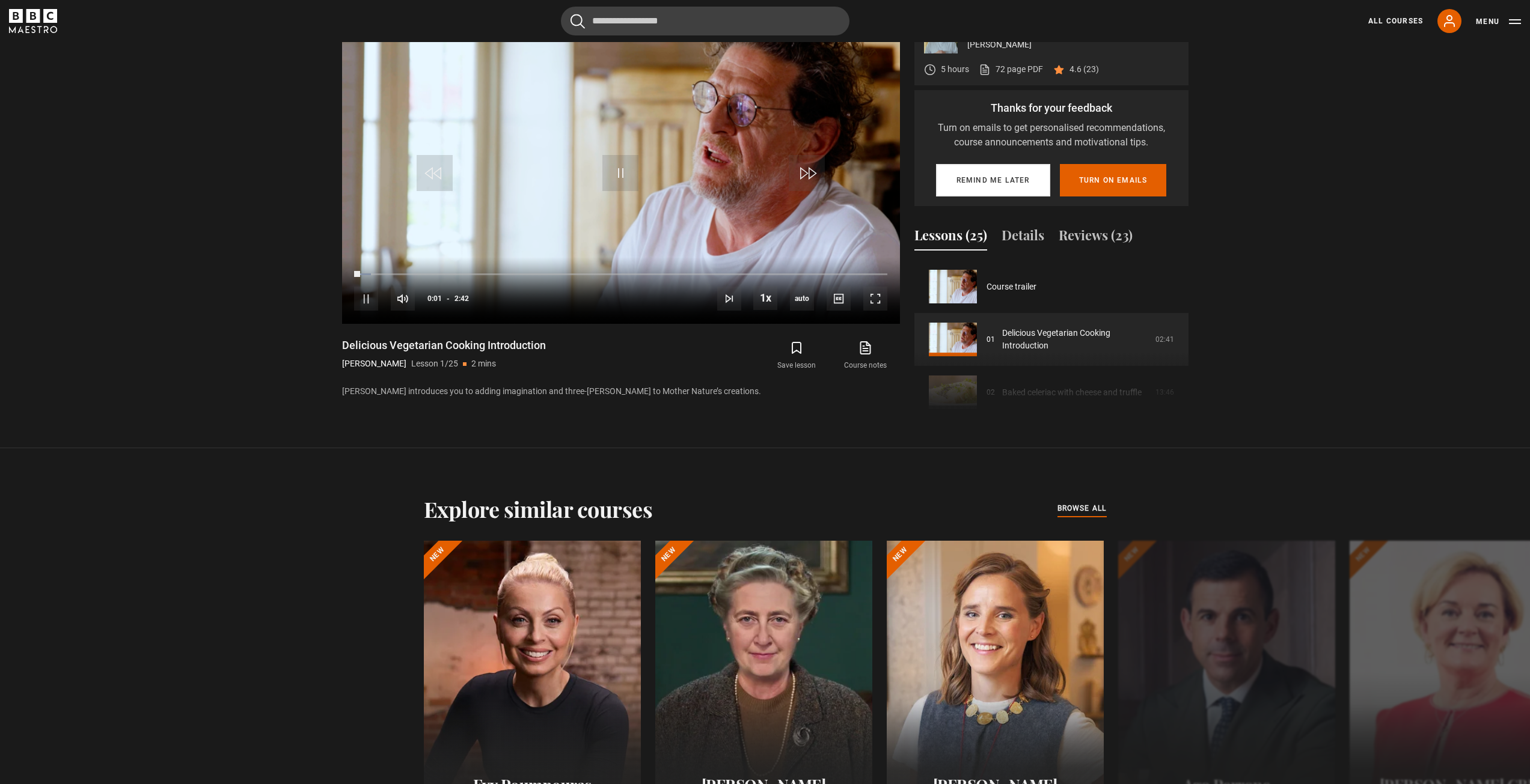
click at [1036, 181] on button "Remind me later" at bounding box center [993, 180] width 114 height 33
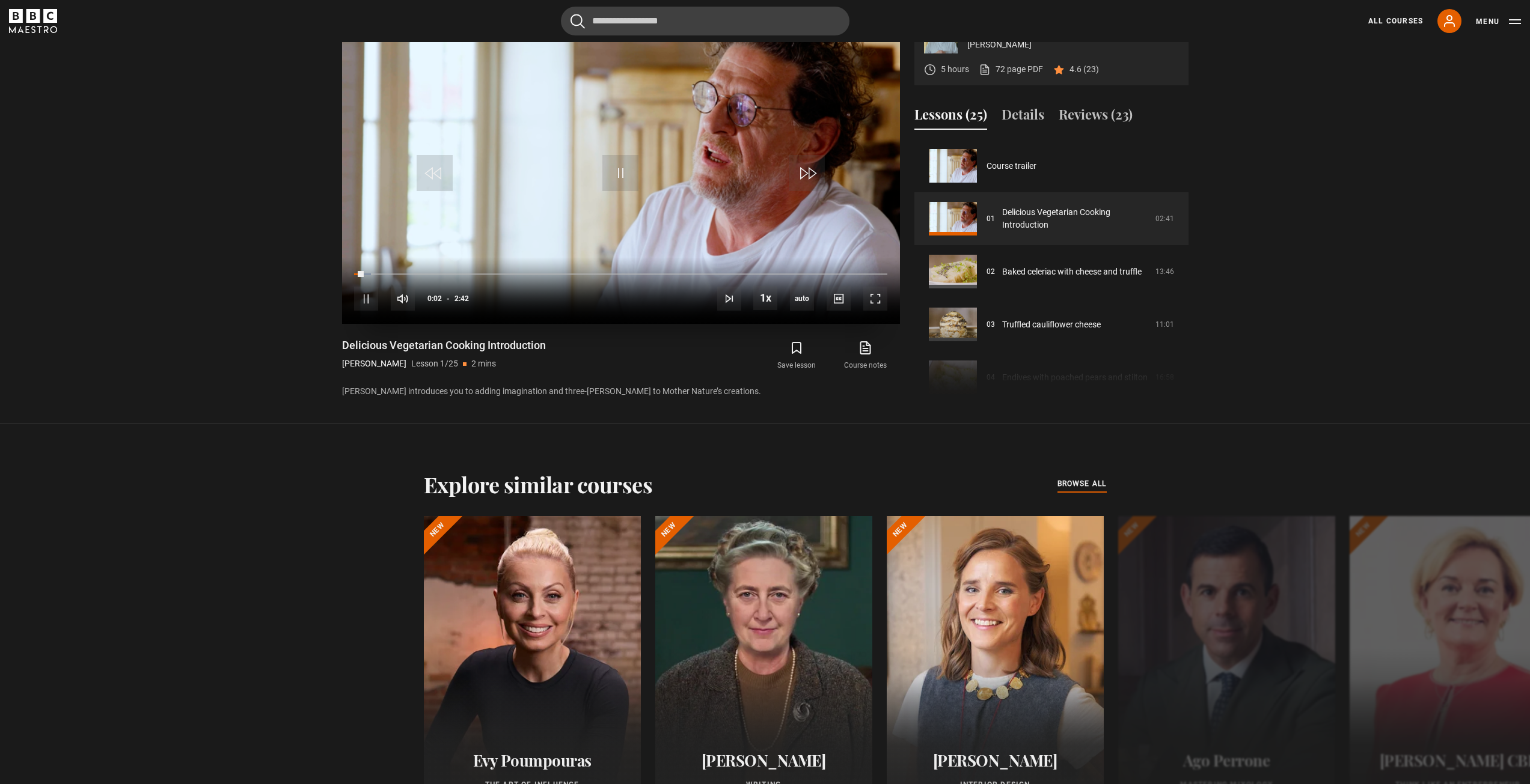
scroll to position [767, 0]
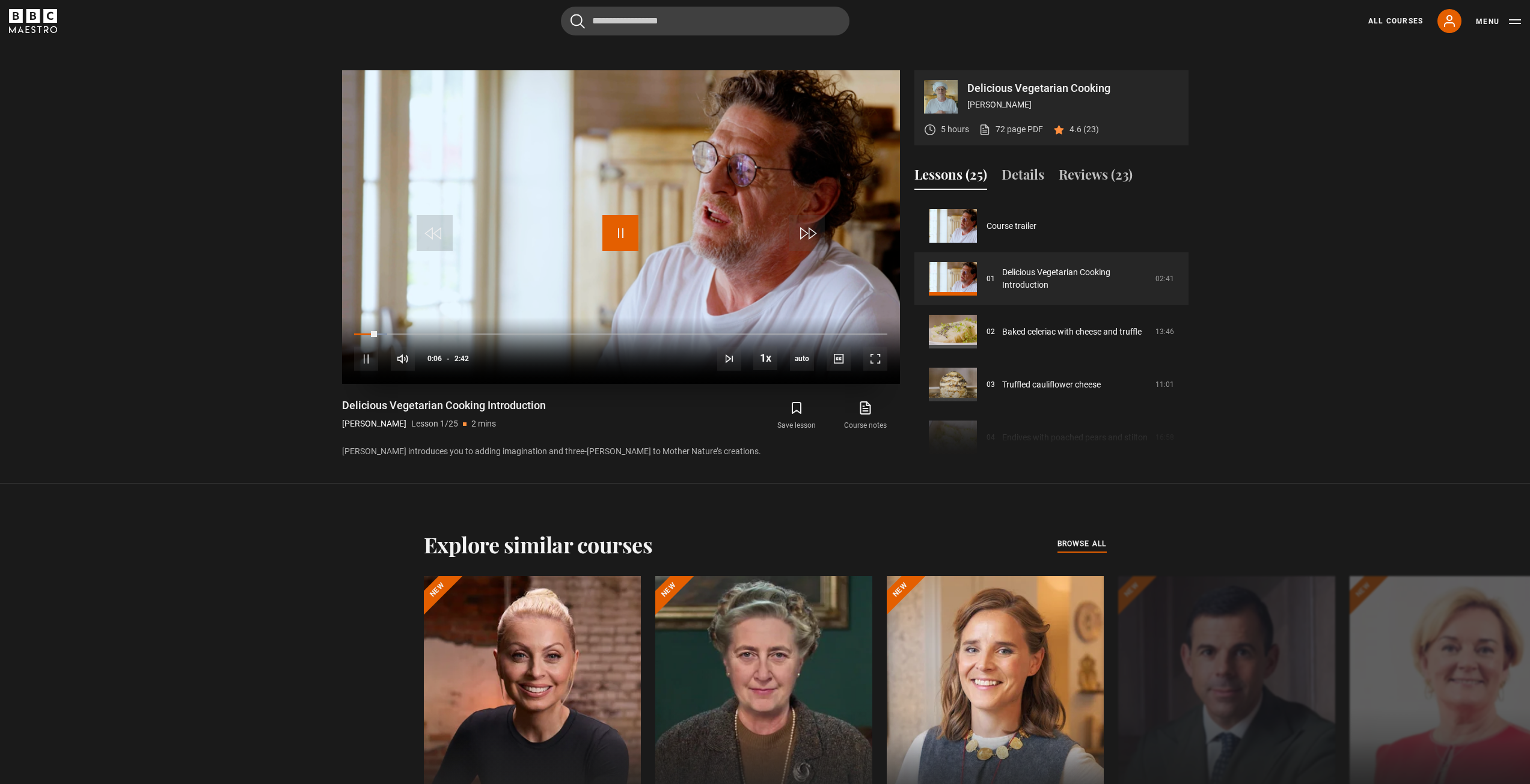
click at [613, 238] on span "Video Player" at bounding box center [620, 233] width 36 height 36
click at [633, 227] on span "Video Player" at bounding box center [620, 233] width 36 height 36
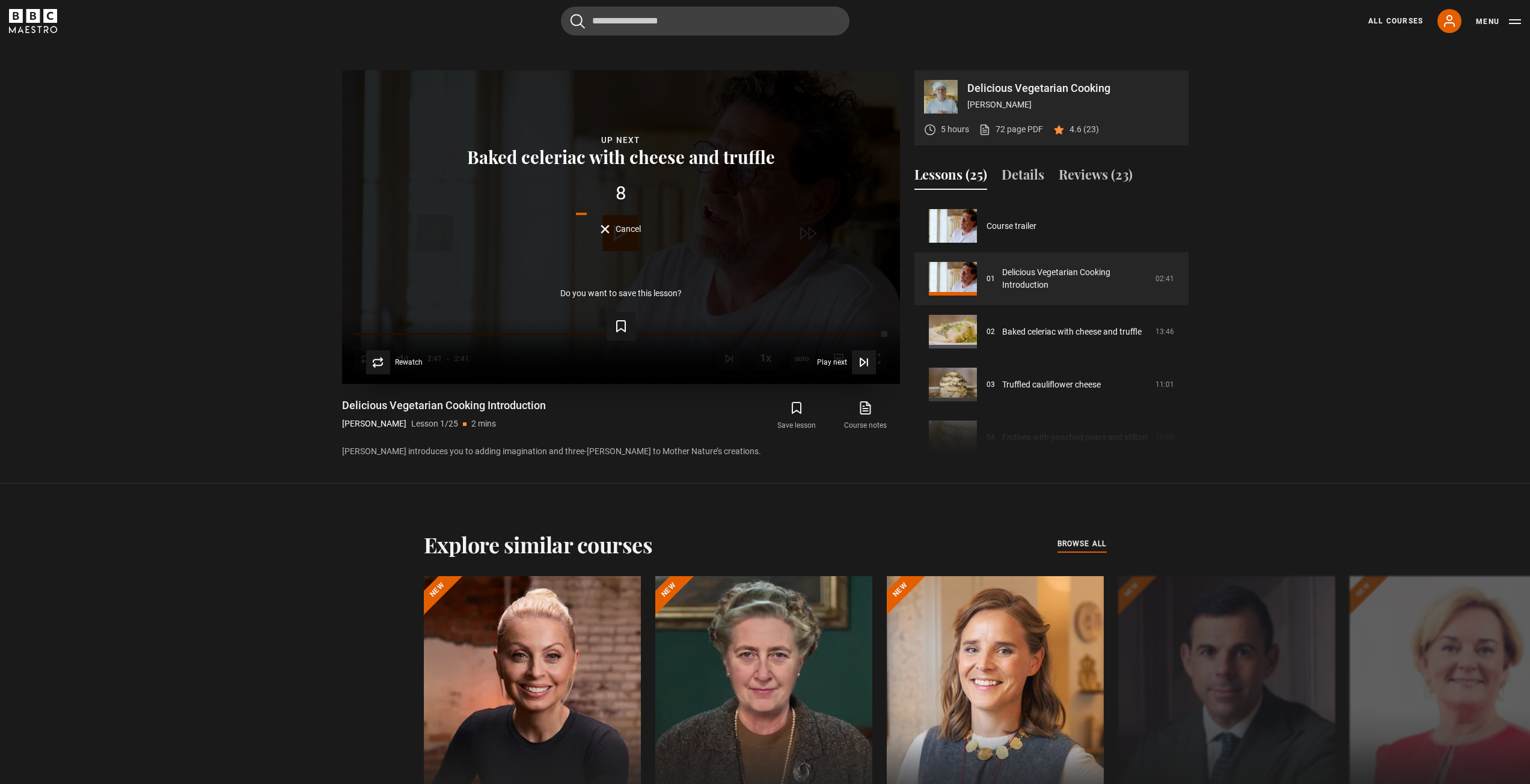
click at [608, 225] on button "Cancel" at bounding box center [620, 229] width 41 height 9
